Goal: Task Accomplishment & Management: Manage account settings

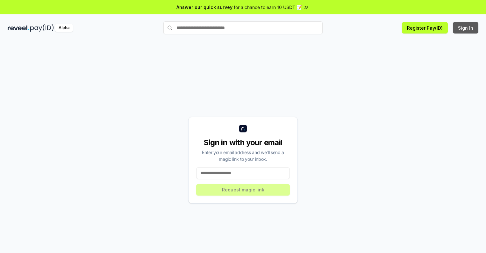
click at [466, 28] on button "Sign In" at bounding box center [465, 27] width 25 height 11
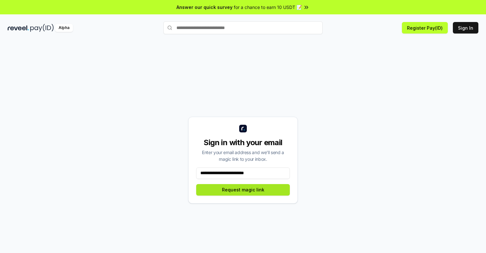
type input "**********"
click at [243, 189] on button "Request magic link" at bounding box center [243, 189] width 94 height 11
